Goal: Task Accomplishment & Management: Use online tool/utility

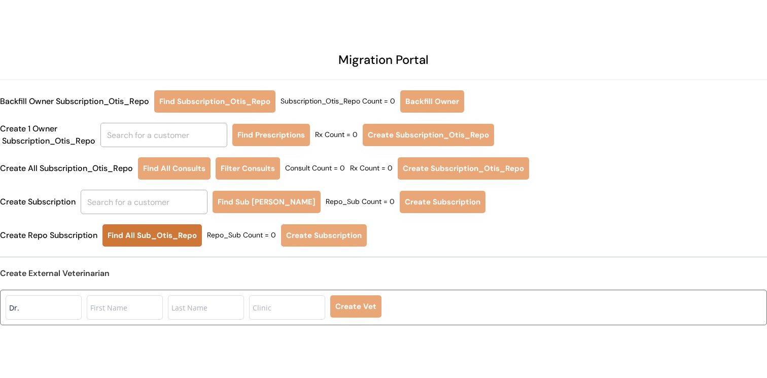
click at [144, 236] on button "Find All Sub_Otis_Repo" at bounding box center [151, 235] width 99 height 22
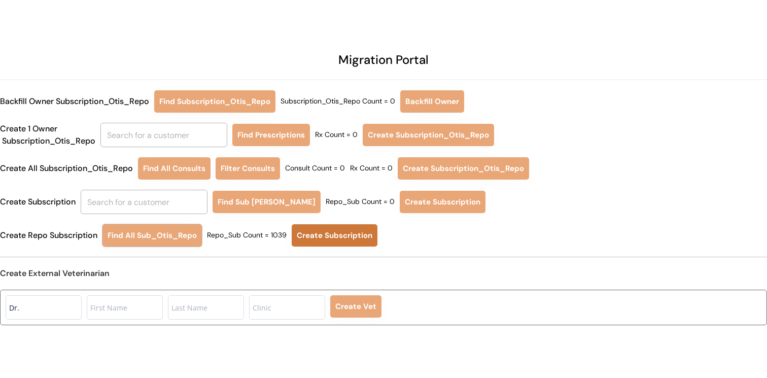
click at [317, 243] on button "Create Subscription" at bounding box center [335, 235] width 86 height 22
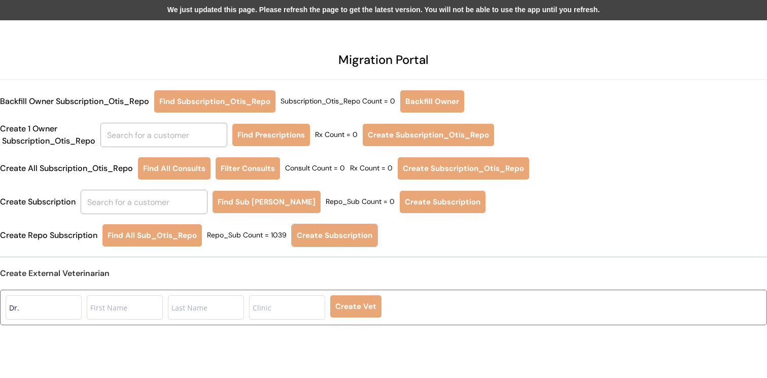
click at [304, 15] on div "We just updated this page. Please refresh the page to get the latest version. Y…" at bounding box center [383, 10] width 767 height 20
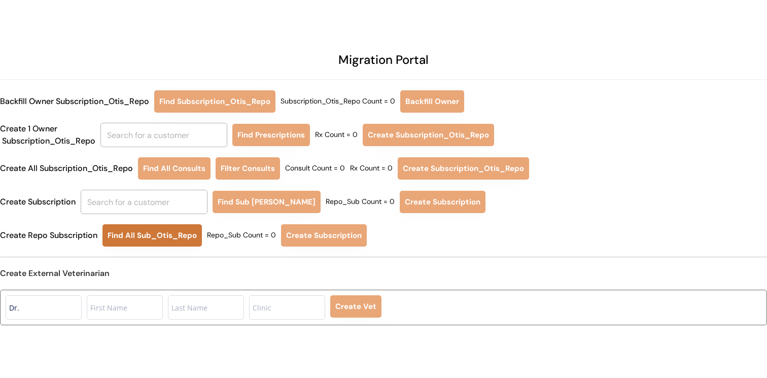
click at [184, 234] on button "Find All Sub_Otis_Repo" at bounding box center [151, 235] width 99 height 22
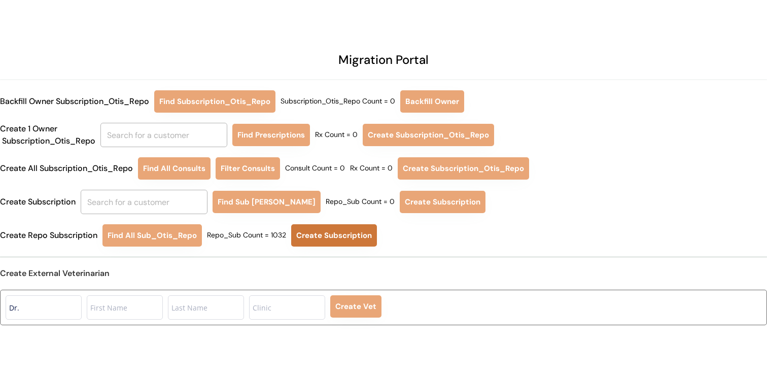
click at [332, 233] on button "Create Subscription" at bounding box center [334, 235] width 86 height 22
